Goal: Task Accomplishment & Management: Use online tool/utility

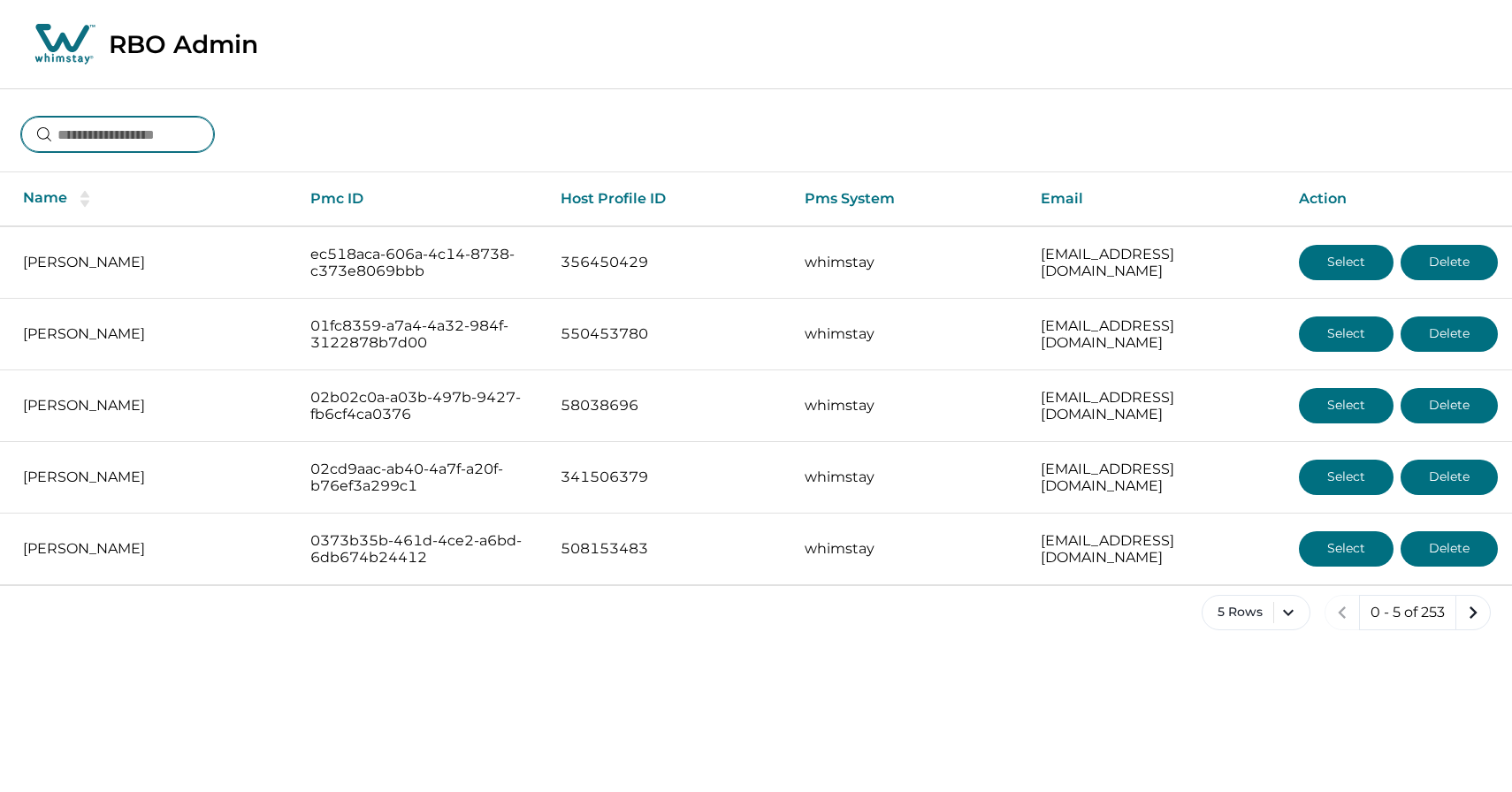
click at [130, 134] on input at bounding box center [117, 134] width 193 height 35
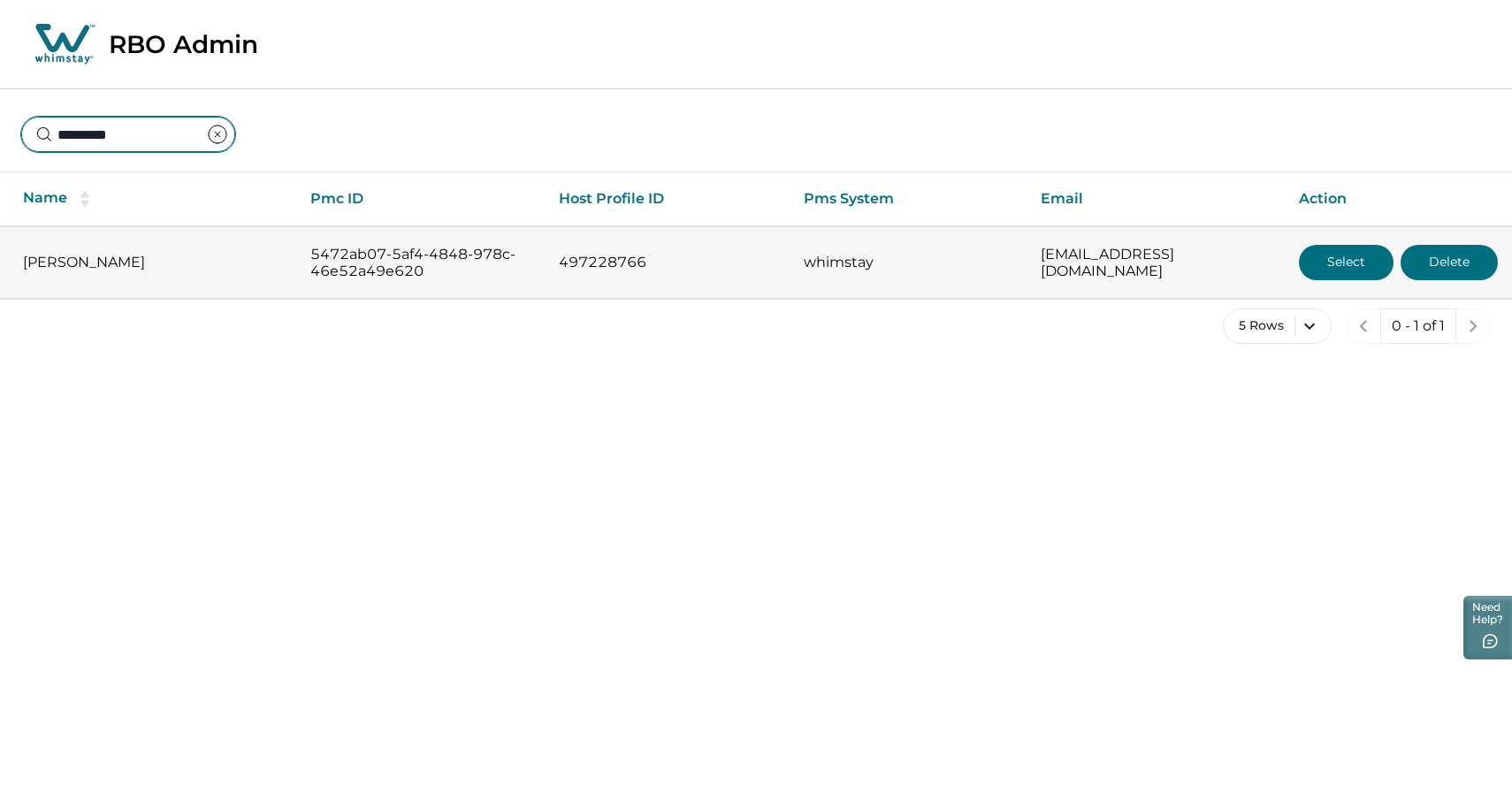
type input "*********"
click at [1335, 252] on button "Select" at bounding box center [1347, 262] width 95 height 35
